Goal: Find contact information: Find contact information

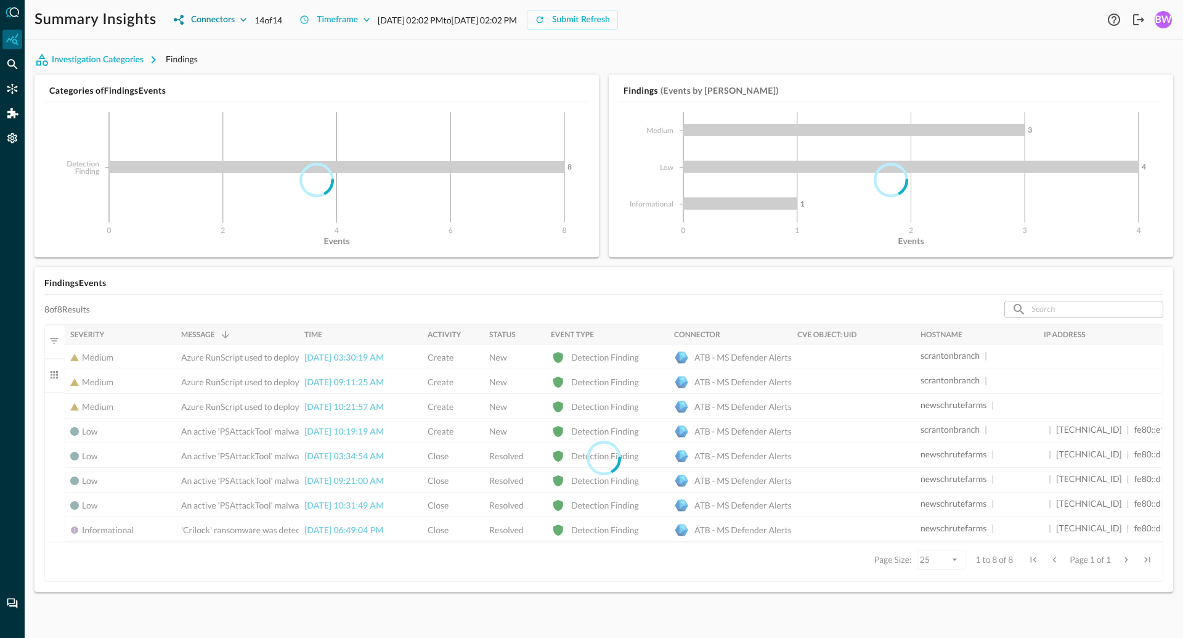
click at [237, 17] on button "Connectors" at bounding box center [210, 20] width 88 height 20
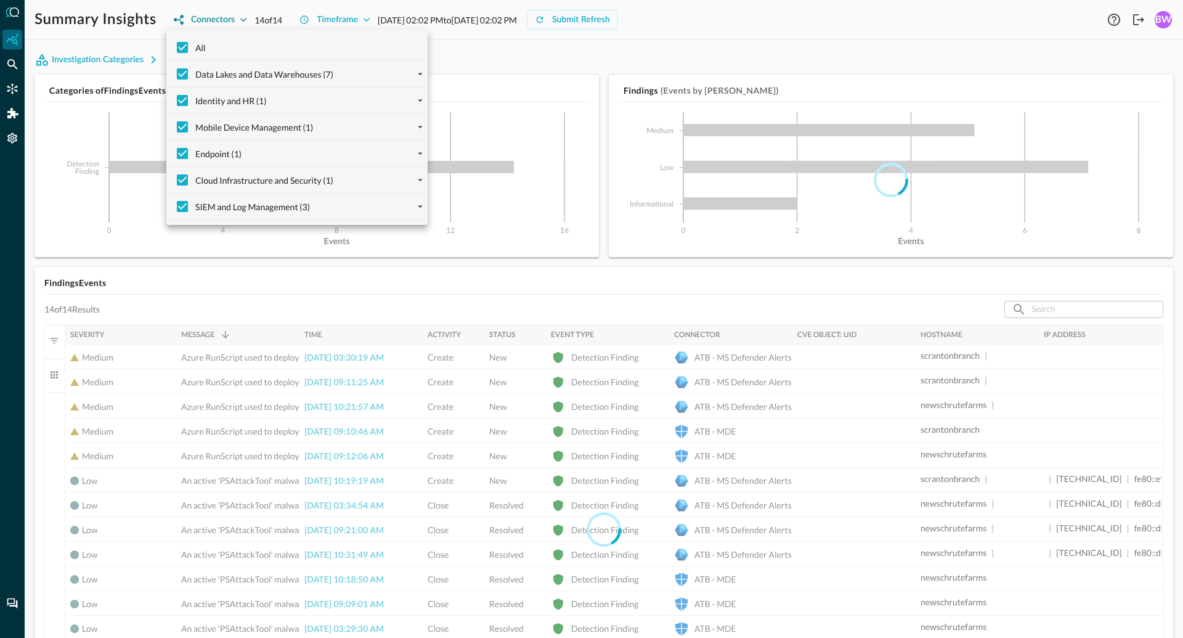
click at [237, 17] on div at bounding box center [591, 319] width 1183 height 638
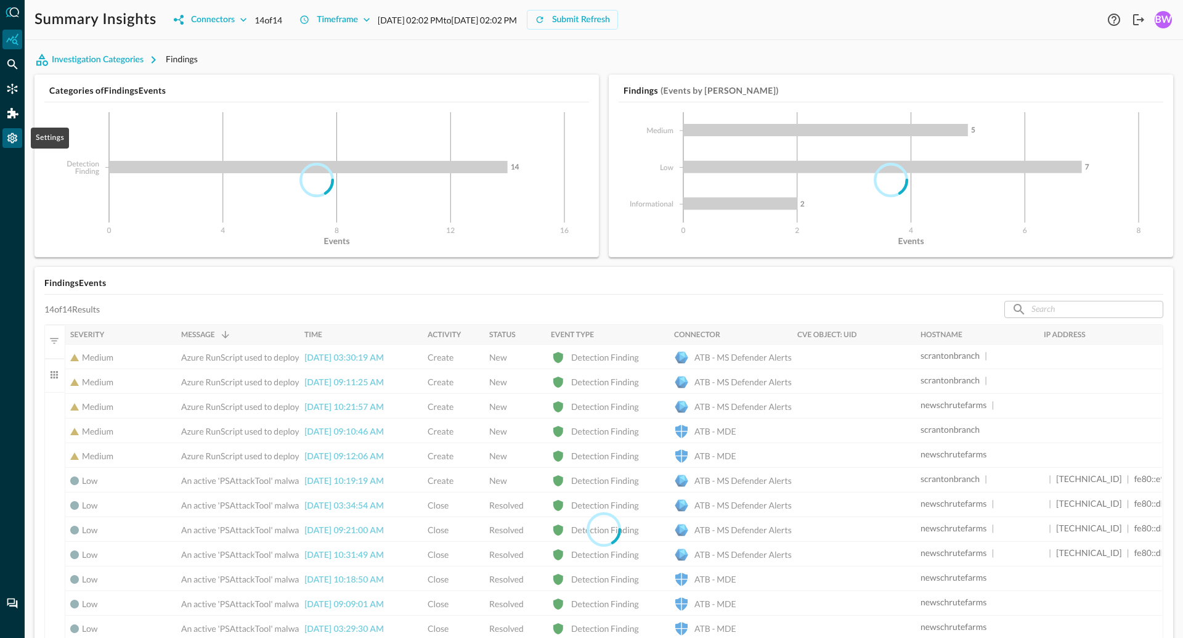
click at [14, 140] on icon "Settings" at bounding box center [12, 138] width 10 height 10
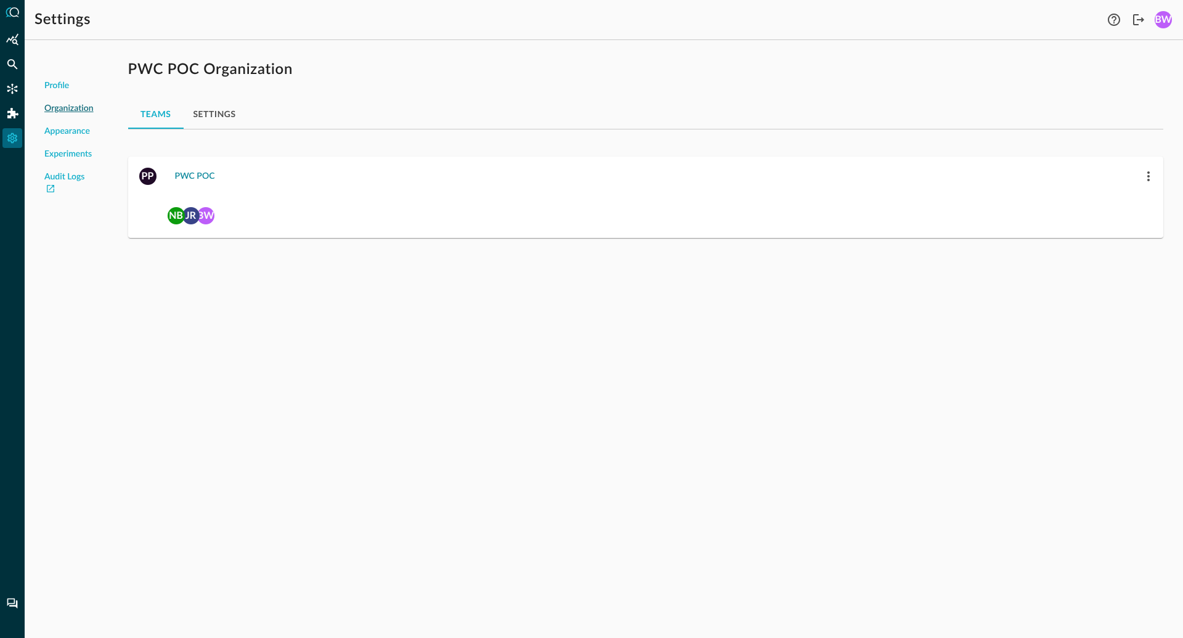
click at [193, 177] on div "PWC POC" at bounding box center [195, 176] width 40 height 15
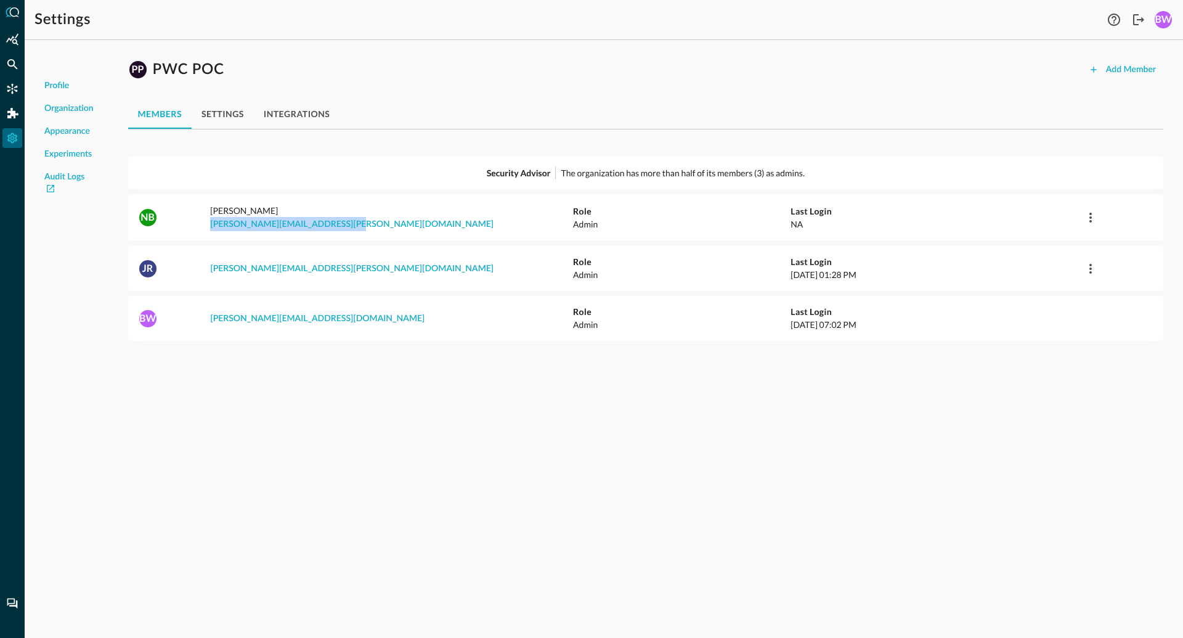
drag, startPoint x: 360, startPoint y: 225, endPoint x: 209, endPoint y: 223, distance: 151.0
click at [209, 223] on div "[PERSON_NAME] Bridges [EMAIL_ADDRESS][PERSON_NAME][DOMAIN_NAME] Role Admin Last…" at bounding box center [645, 217] width 1035 height 27
